Goal: Transaction & Acquisition: Book appointment/travel/reservation

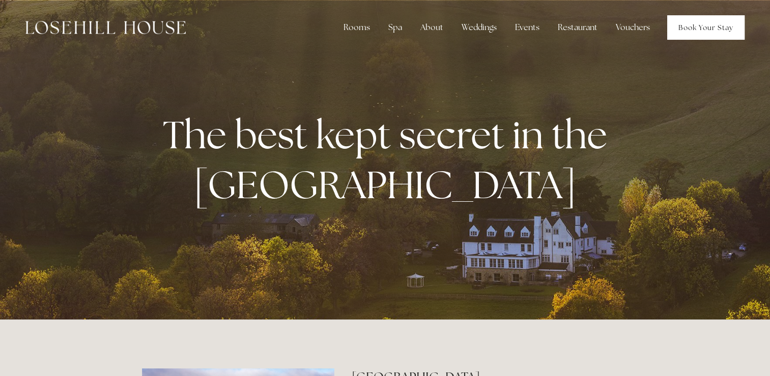
click at [717, 23] on link "Book Your Stay" at bounding box center [705, 27] width 77 height 24
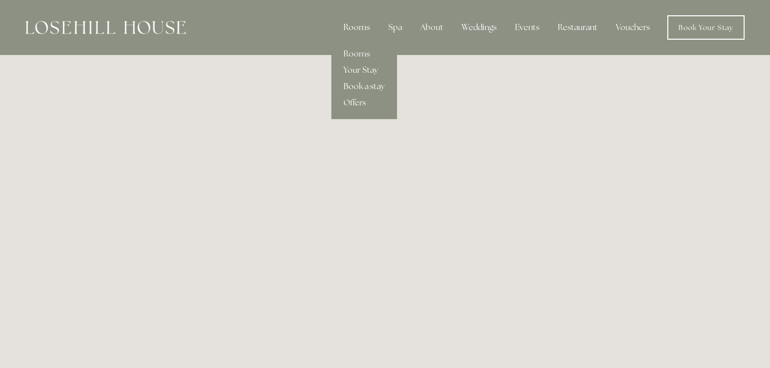
click at [358, 26] on div "Rooms" at bounding box center [356, 27] width 43 height 20
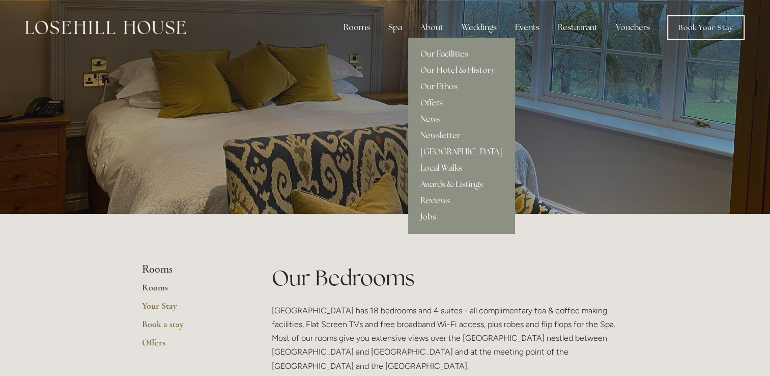
click at [438, 50] on link "Our Facilities" at bounding box center [461, 54] width 106 height 16
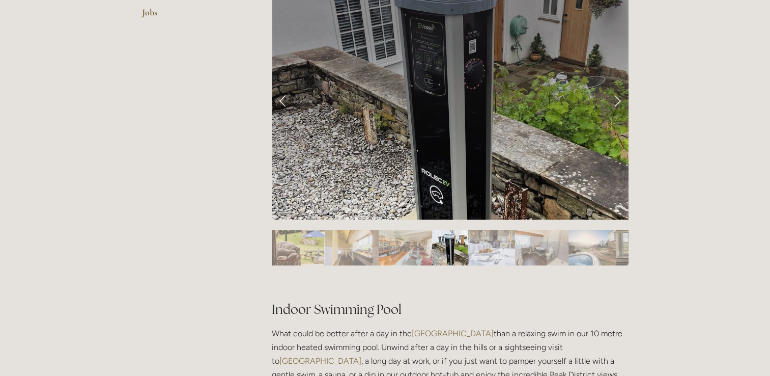
scroll to position [407, 0]
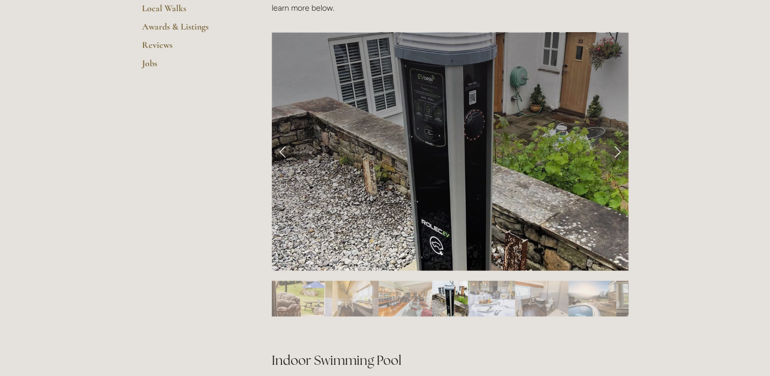
click at [617, 152] on link "Next Slide" at bounding box center [617, 151] width 22 height 31
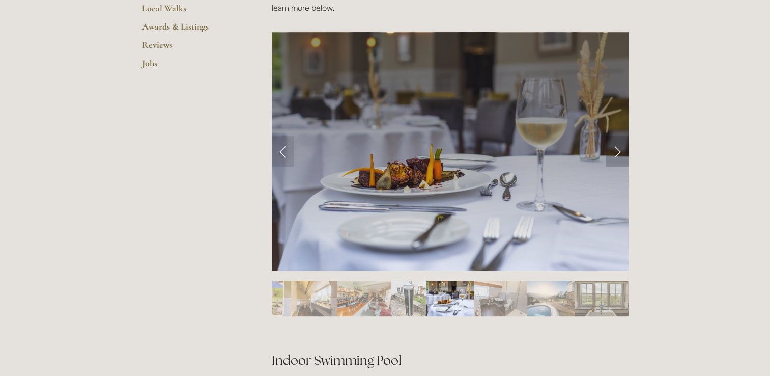
click at [617, 152] on link "Next Slide" at bounding box center [617, 151] width 22 height 31
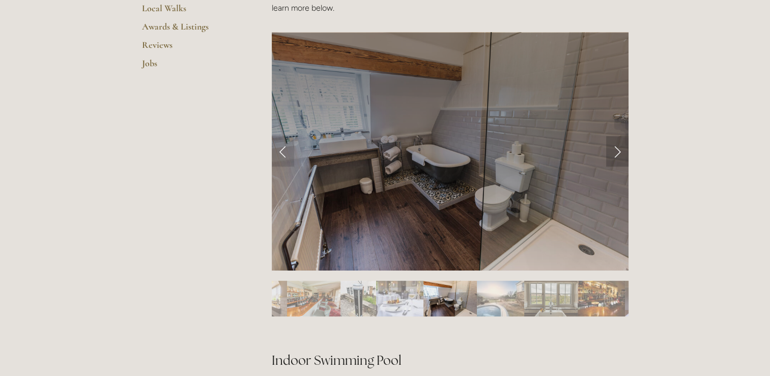
click at [617, 152] on link "Next Slide" at bounding box center [617, 151] width 22 height 31
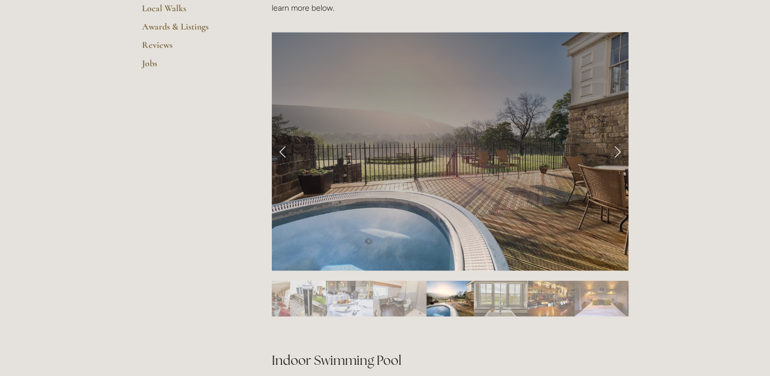
click at [617, 153] on link "Next Slide" at bounding box center [617, 151] width 22 height 31
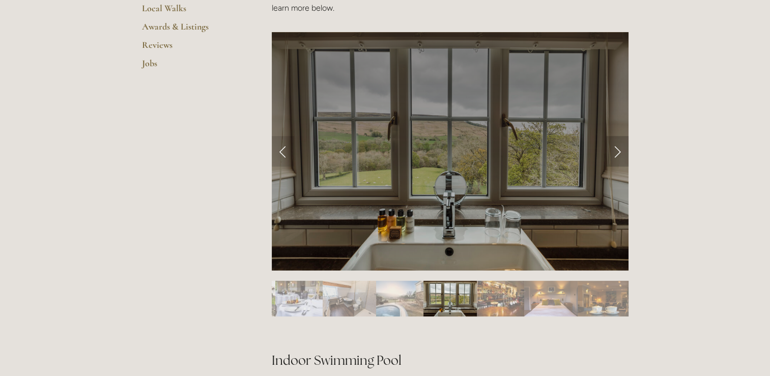
click at [617, 153] on link "Next Slide" at bounding box center [617, 151] width 22 height 31
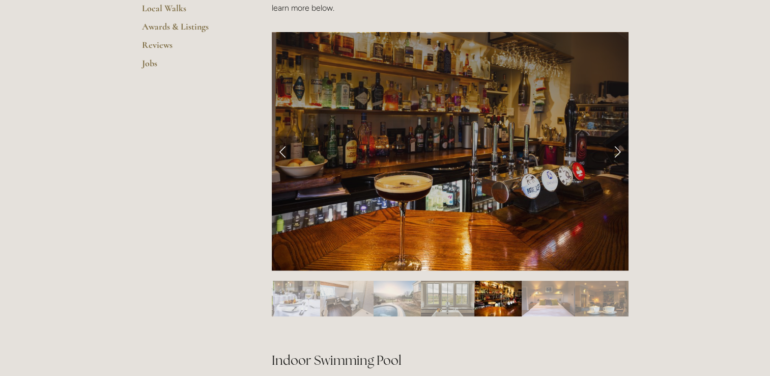
click at [617, 153] on link "Next Slide" at bounding box center [617, 151] width 22 height 31
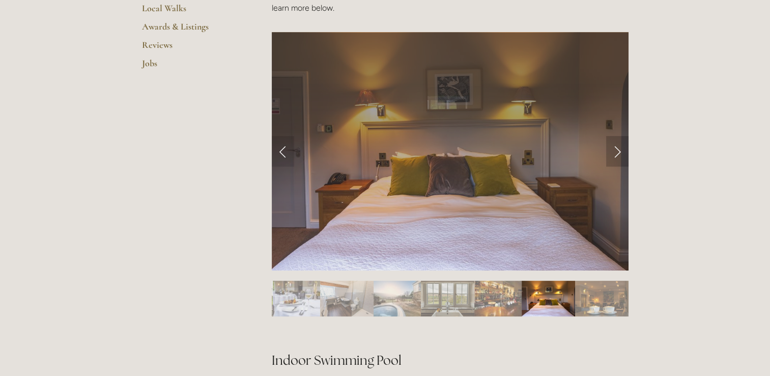
click at [617, 153] on link "Next Slide" at bounding box center [617, 151] width 22 height 31
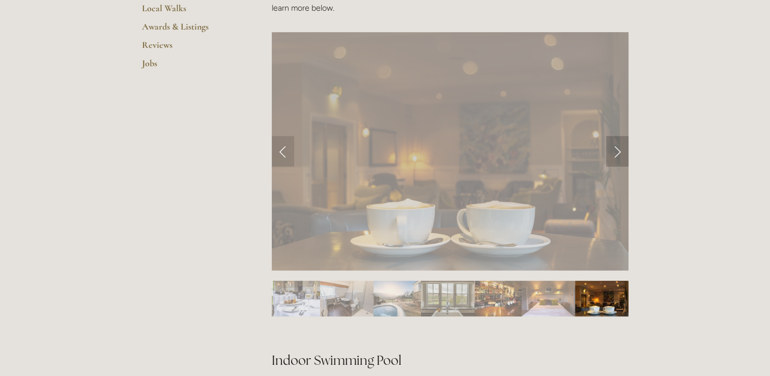
click at [617, 153] on link "Next Slide" at bounding box center [617, 151] width 22 height 31
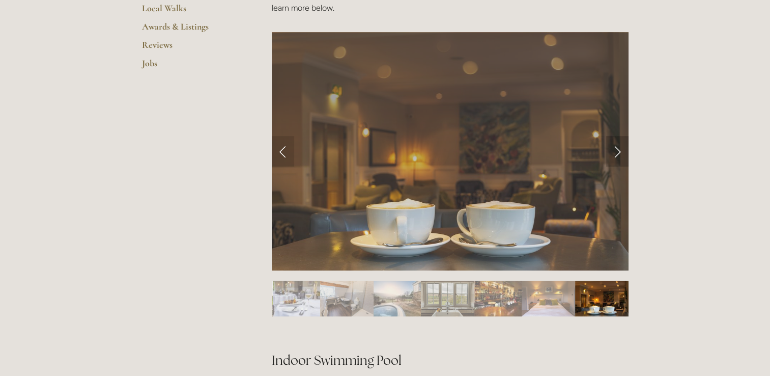
click at [617, 153] on link "Next Slide" at bounding box center [617, 151] width 22 height 31
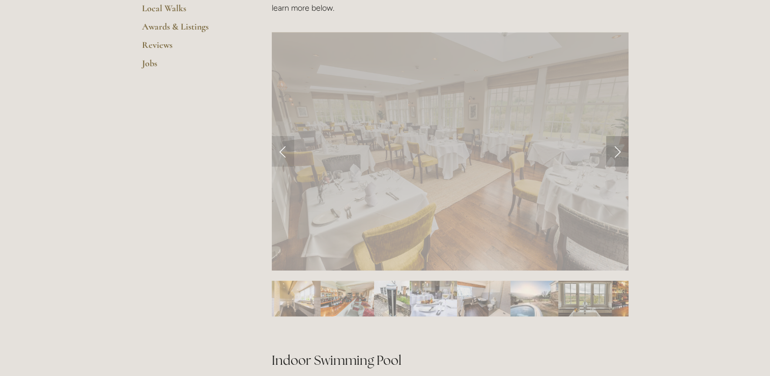
click at [617, 153] on link "Next Slide" at bounding box center [617, 151] width 22 height 31
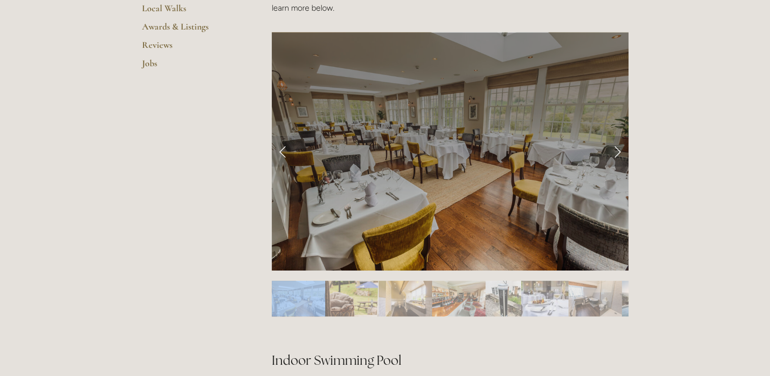
click at [617, 153] on link "Next Slide" at bounding box center [617, 151] width 22 height 31
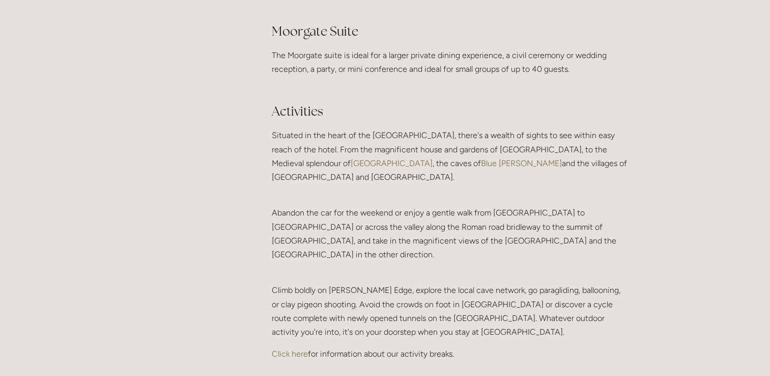
scroll to position [2036, 0]
